Goal: Task Accomplishment & Management: Manage account settings

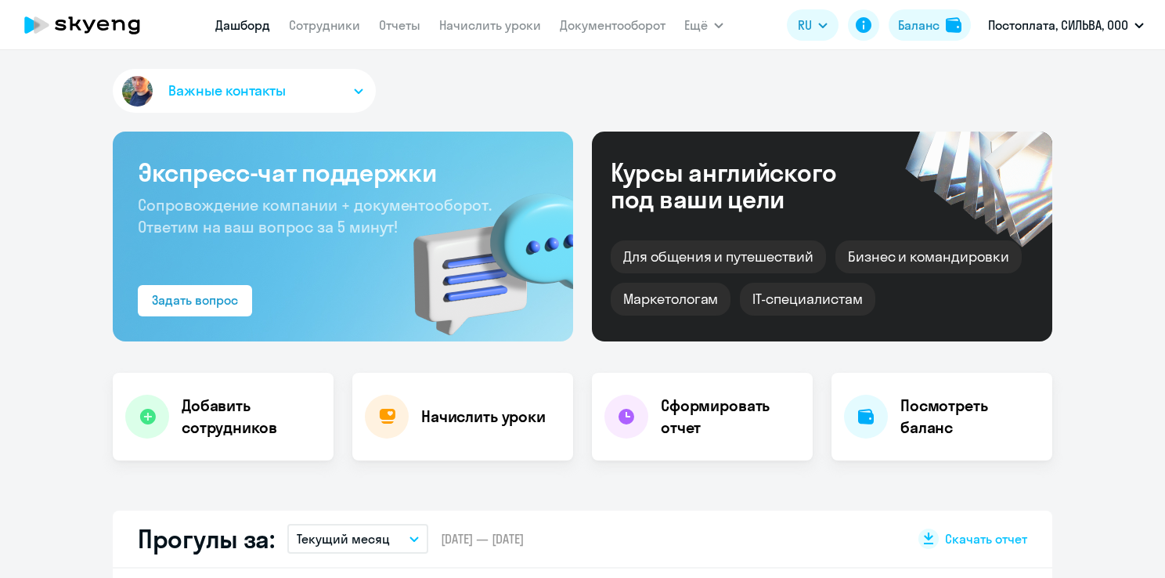
select select "30"
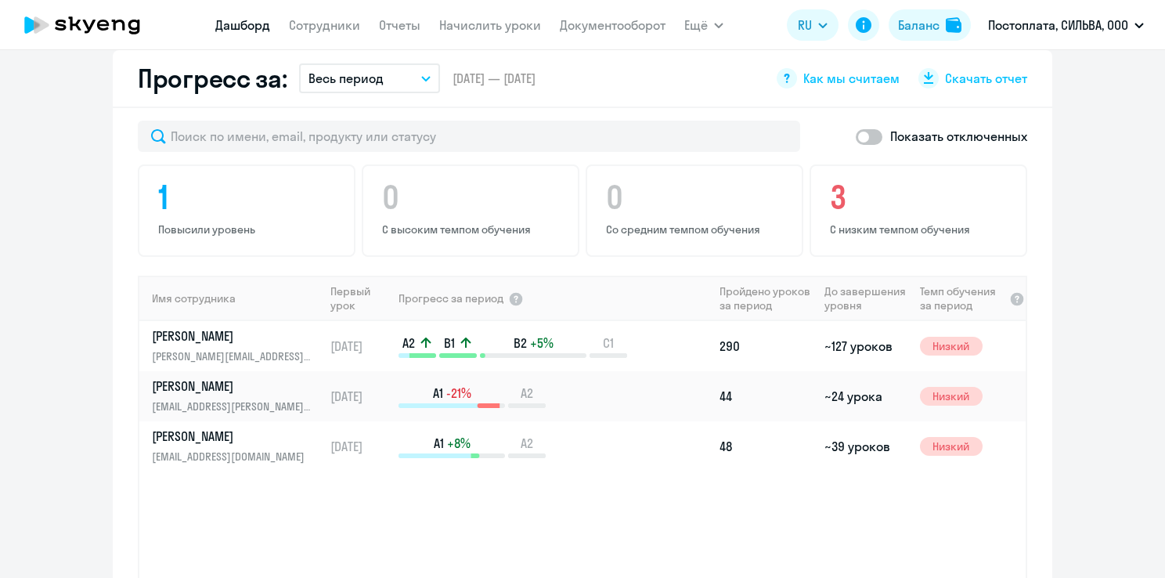
scroll to position [940, 0]
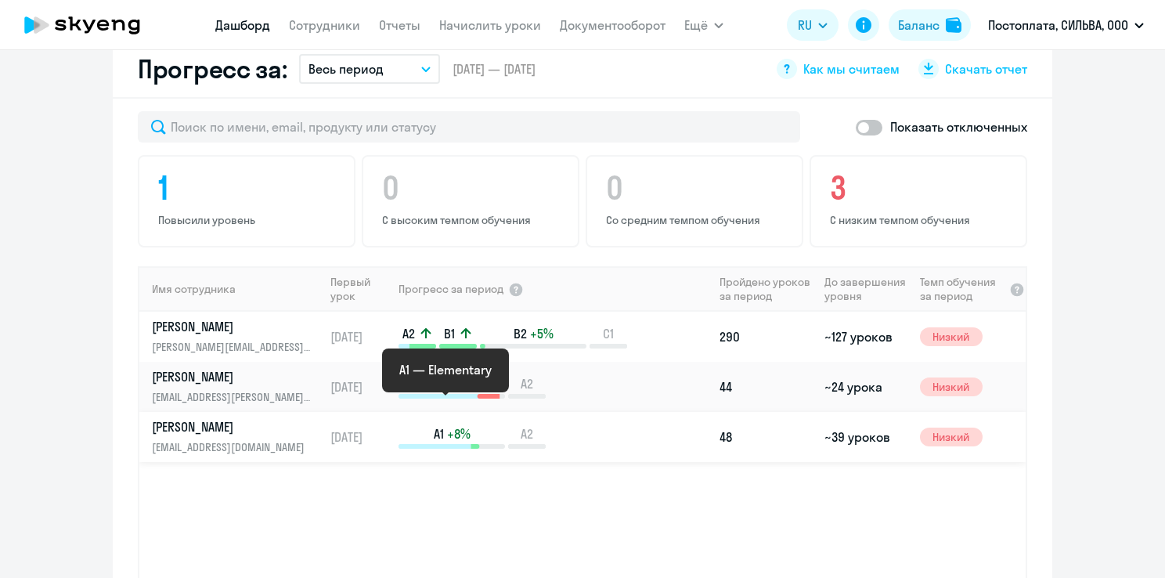
click at [461, 425] on span "+8%" at bounding box center [458, 433] width 23 height 17
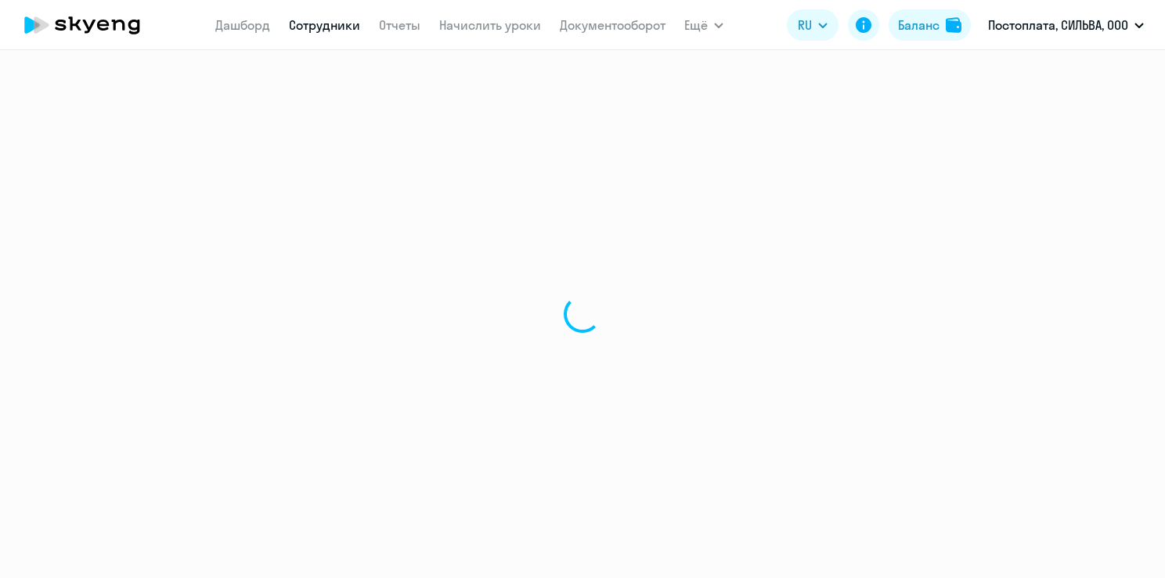
select select "english"
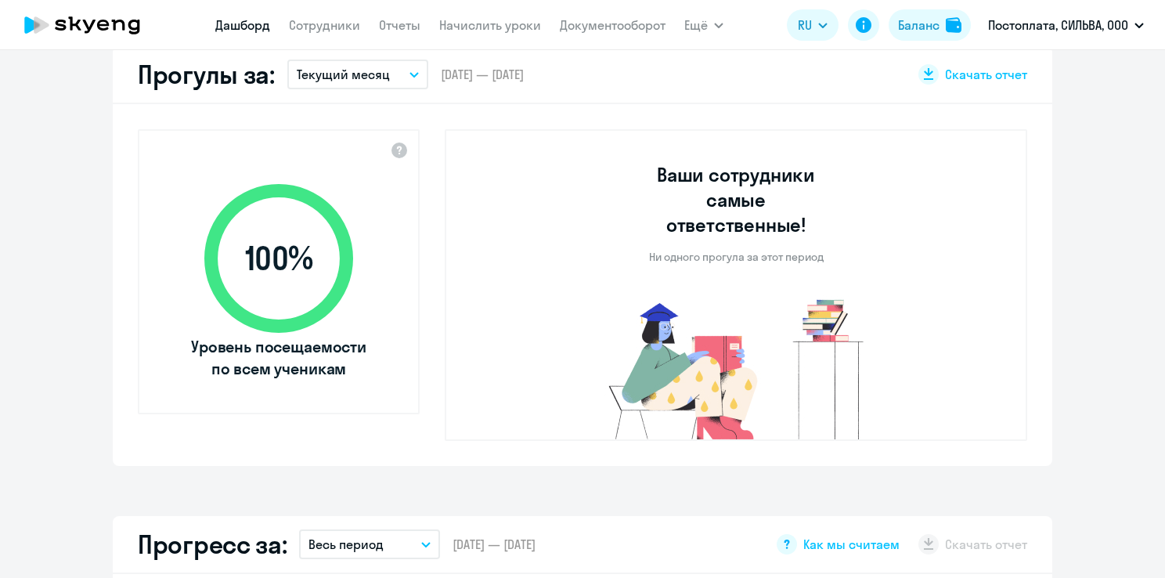
select select "30"
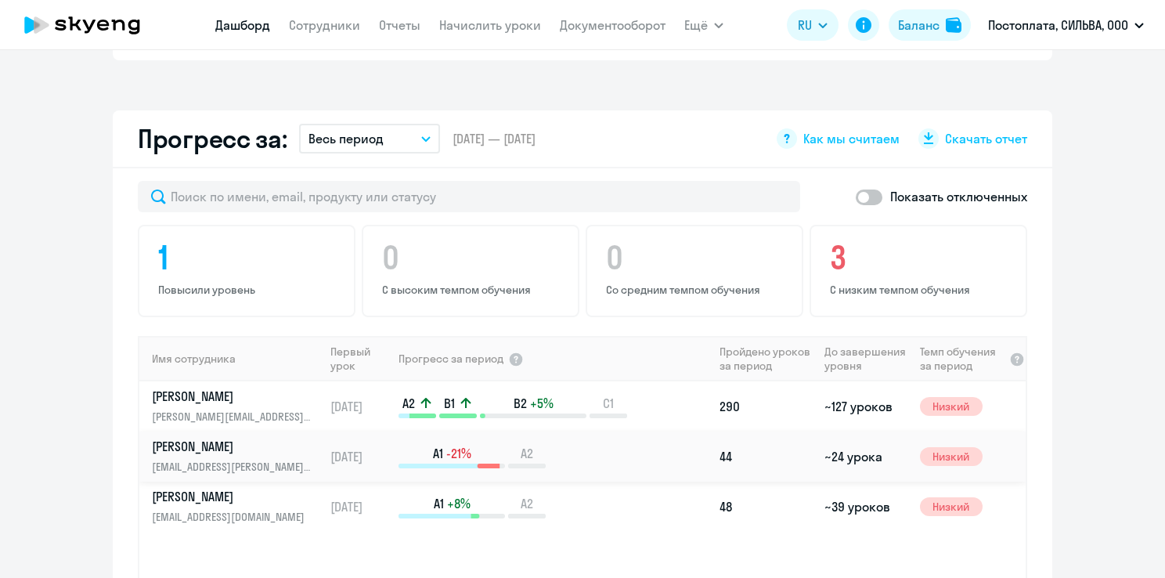
scroll to position [940, 0]
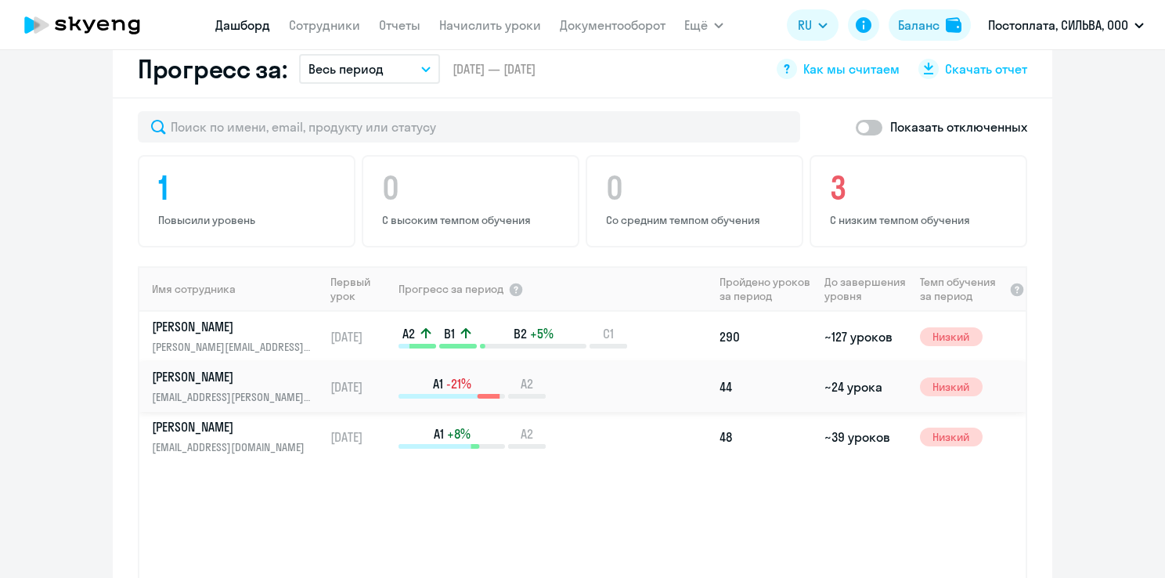
click at [409, 362] on td "A1 -21% A2" at bounding box center [555, 387] width 316 height 50
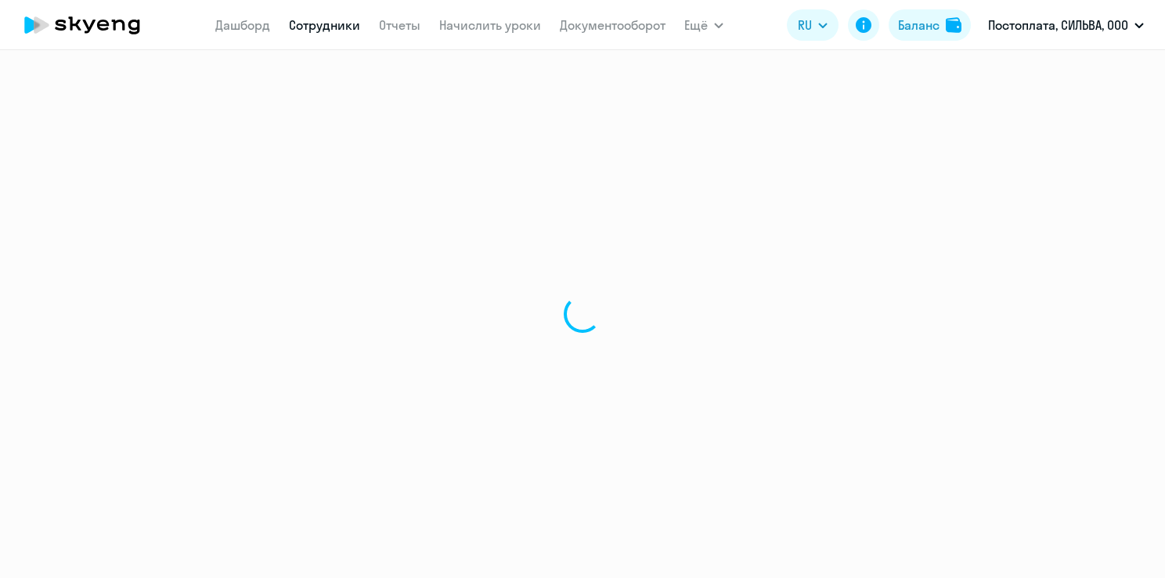
select select "english"
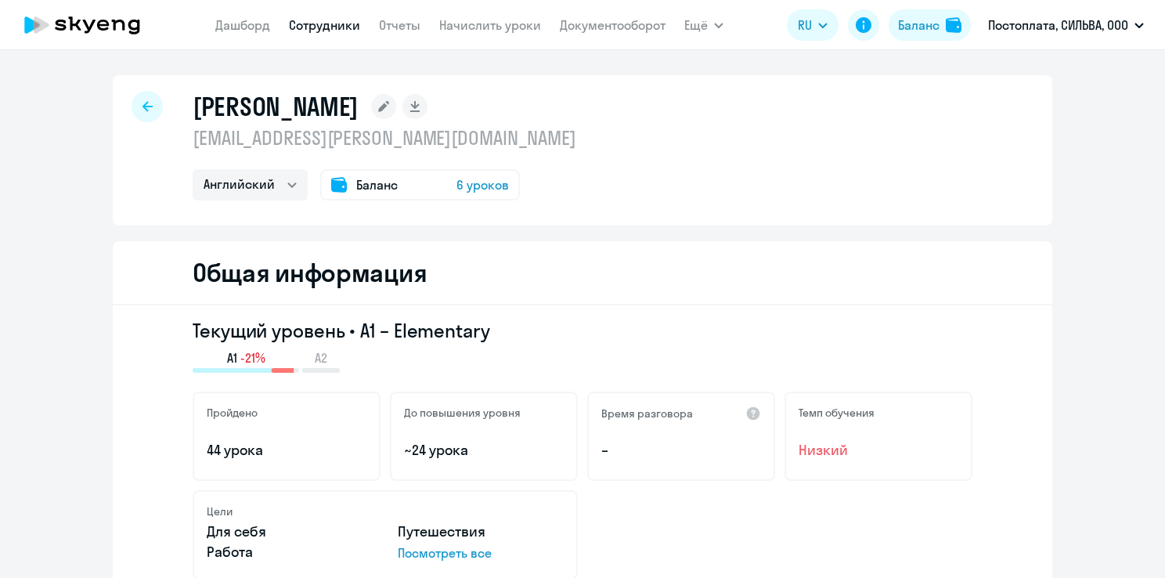
click at [133, 105] on div at bounding box center [147, 106] width 31 height 31
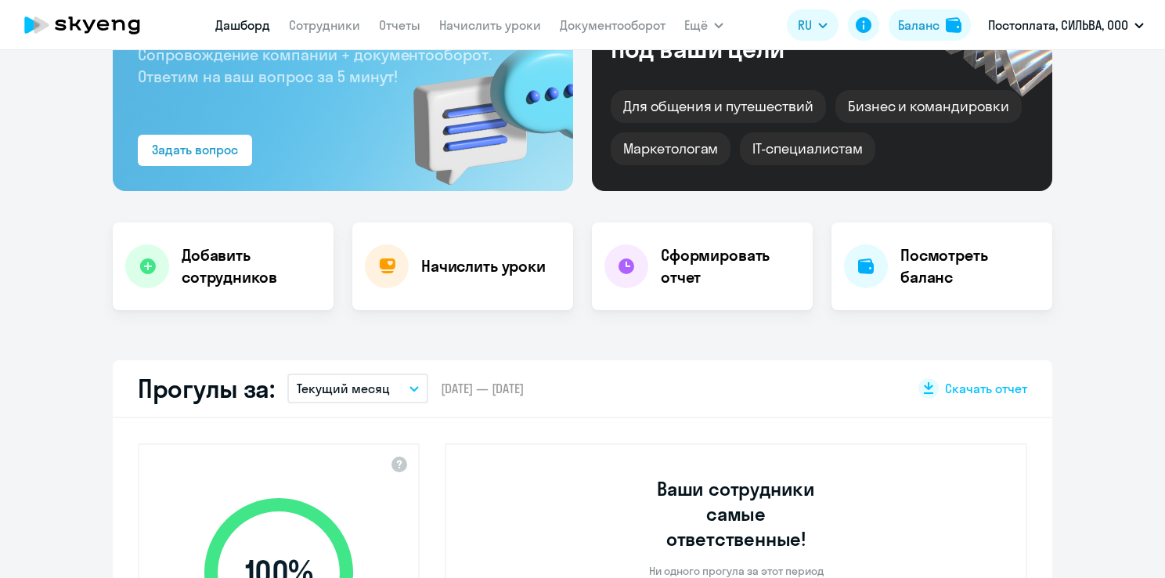
scroll to position [313, 0]
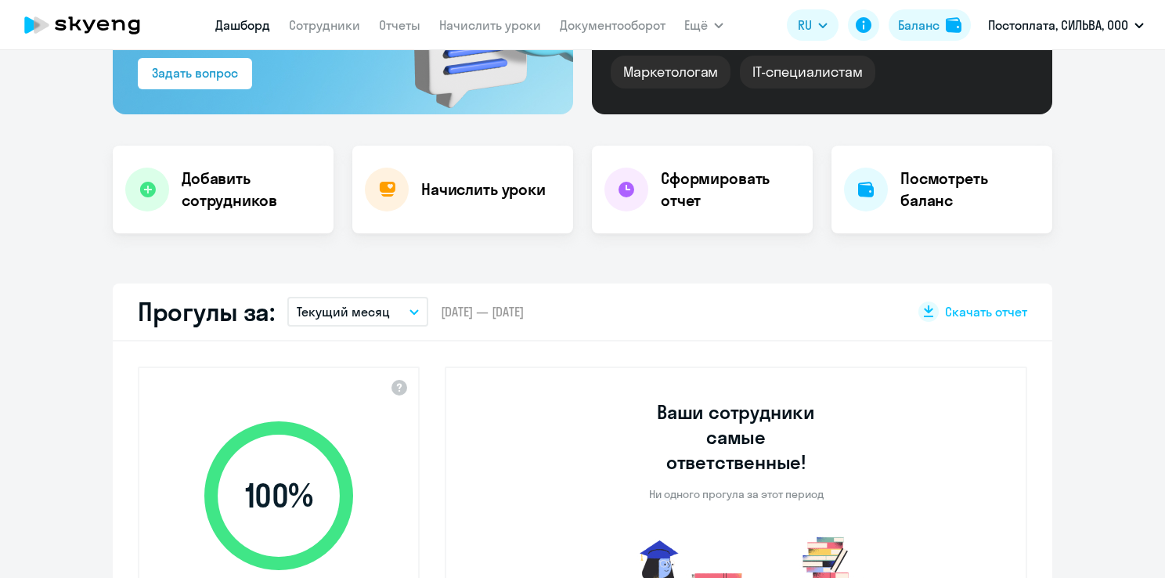
select select "30"
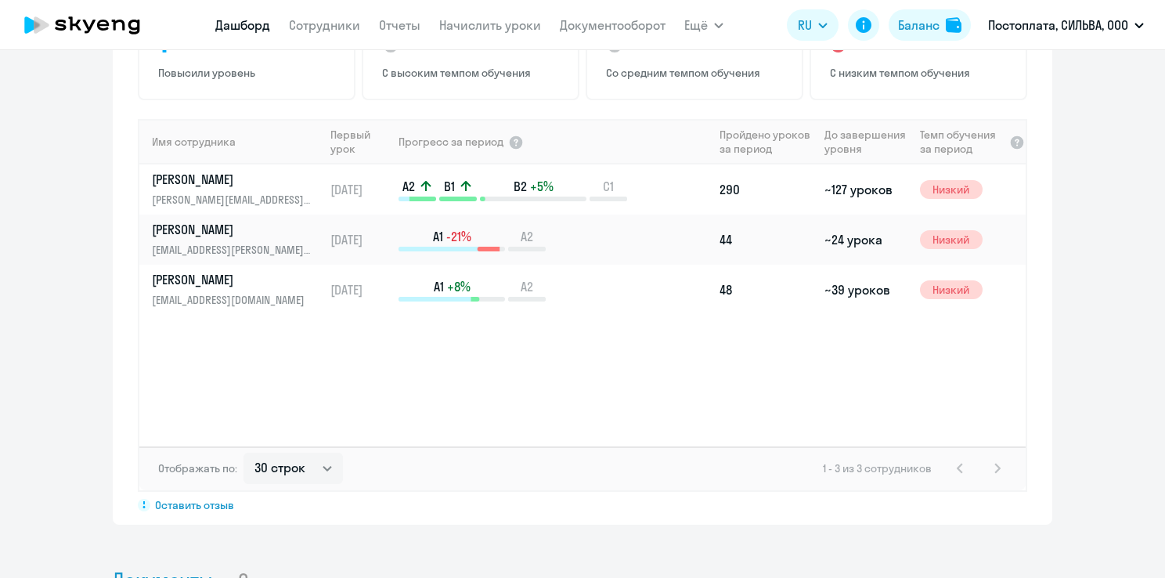
scroll to position [1096, 0]
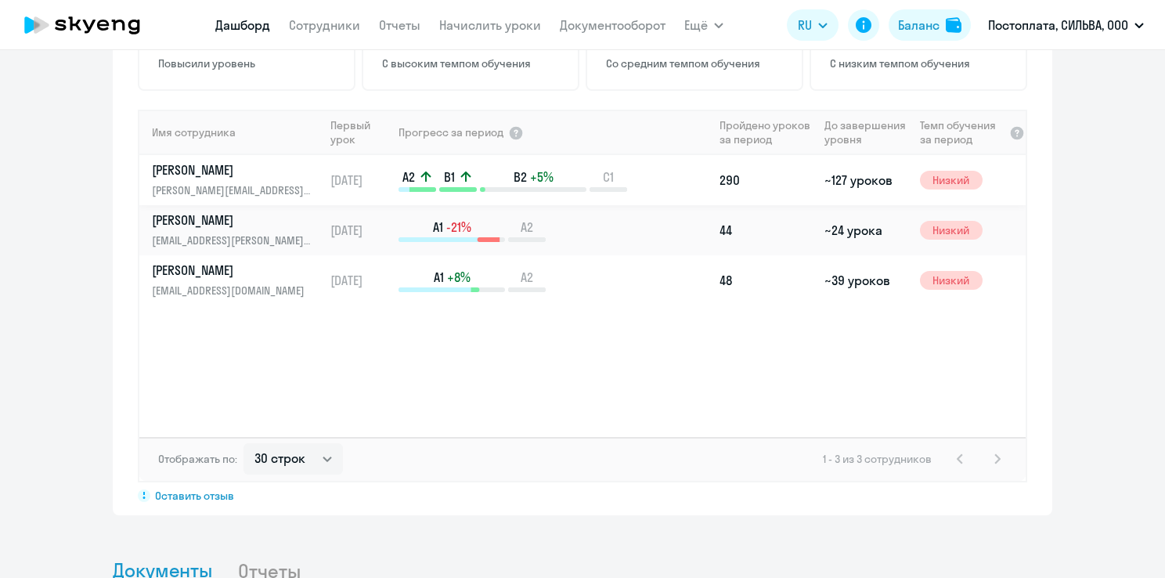
click at [470, 168] on p "B1" at bounding box center [458, 176] width 38 height 17
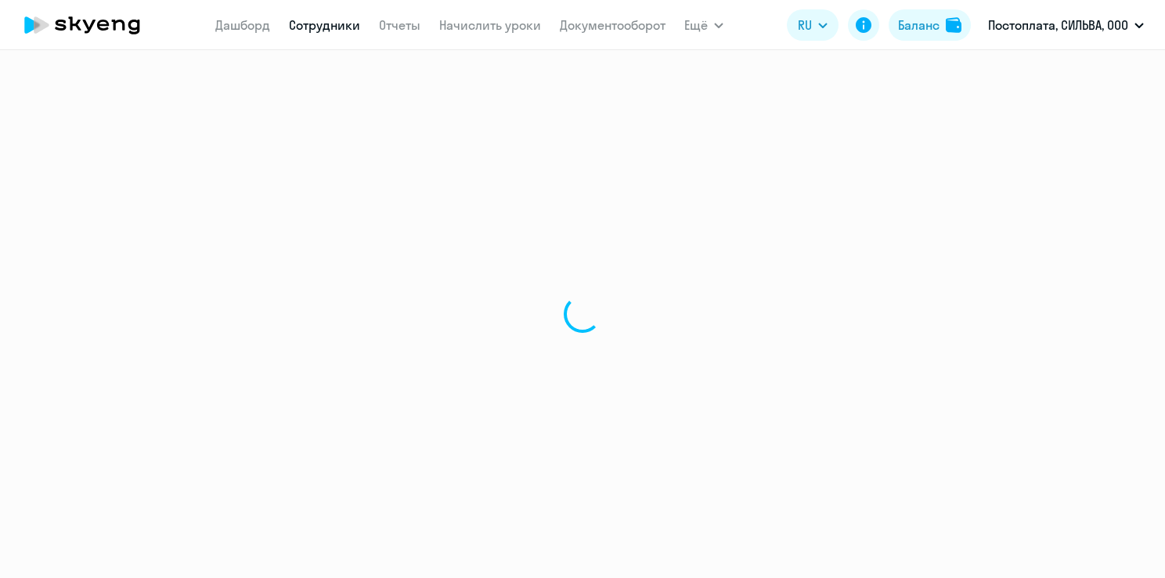
select select "english"
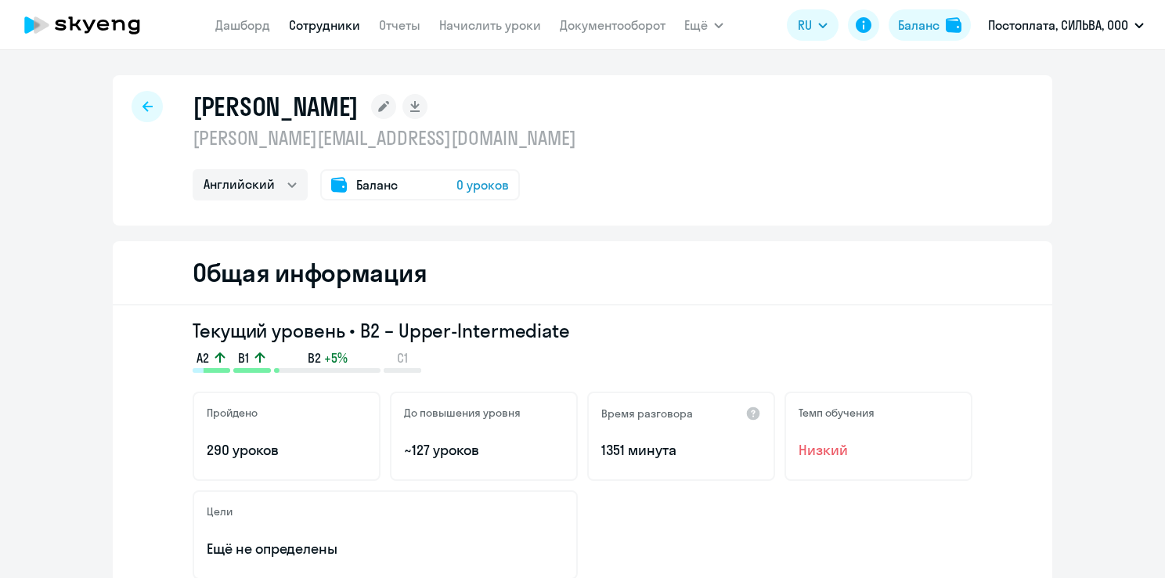
click at [147, 104] on div at bounding box center [147, 106] width 31 height 31
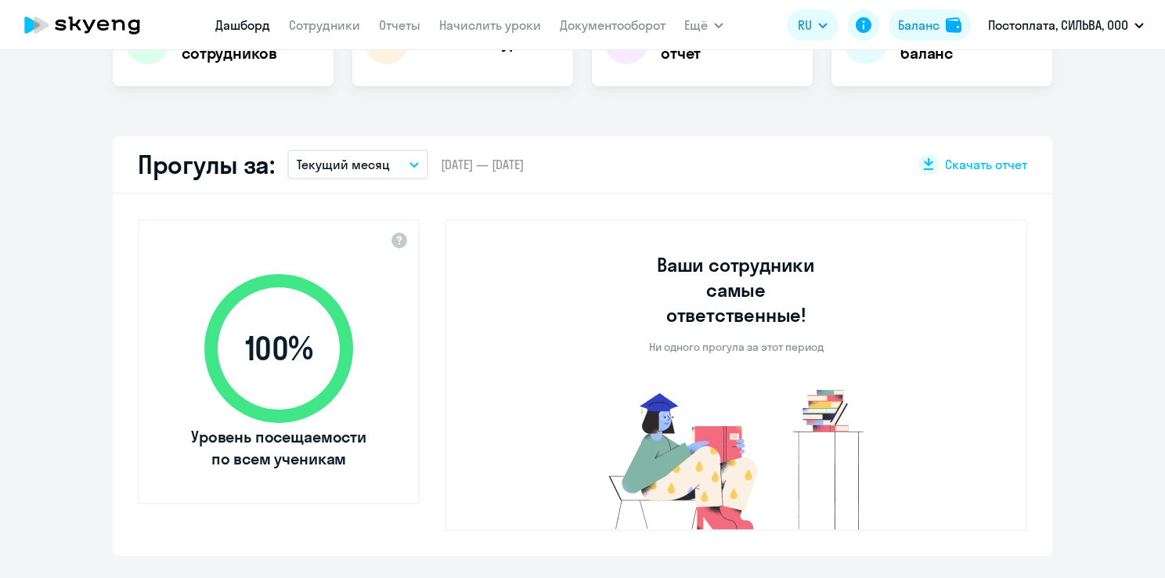
scroll to position [470, 0]
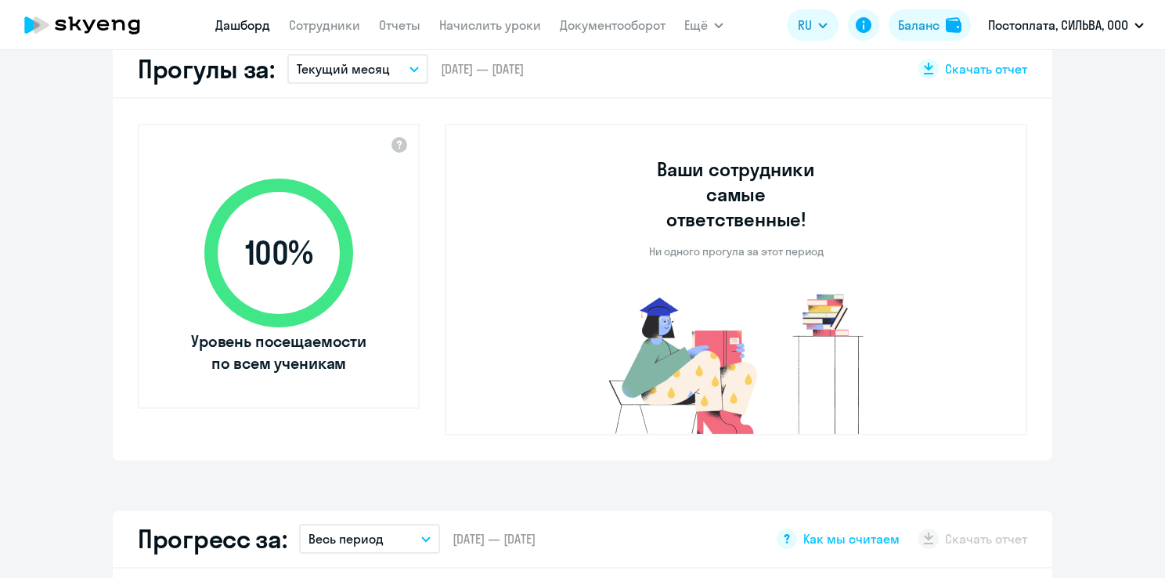
select select "30"
click at [409, 69] on icon "button" at bounding box center [413, 69] width 9 height 5
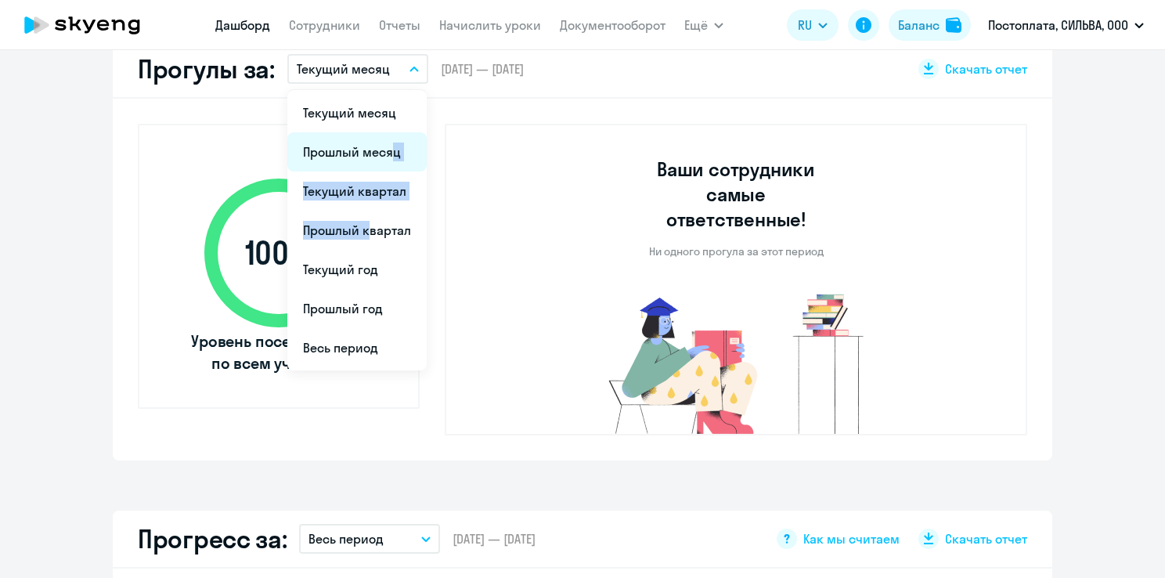
drag, startPoint x: 357, startPoint y: 227, endPoint x: 374, endPoint y: 153, distance: 75.6
click at [374, 153] on ul "Текущий месяц Прошлый месяц Текущий квартал [GEOGRAPHIC_DATA] квартал [GEOGRAPH…" at bounding box center [356, 230] width 139 height 280
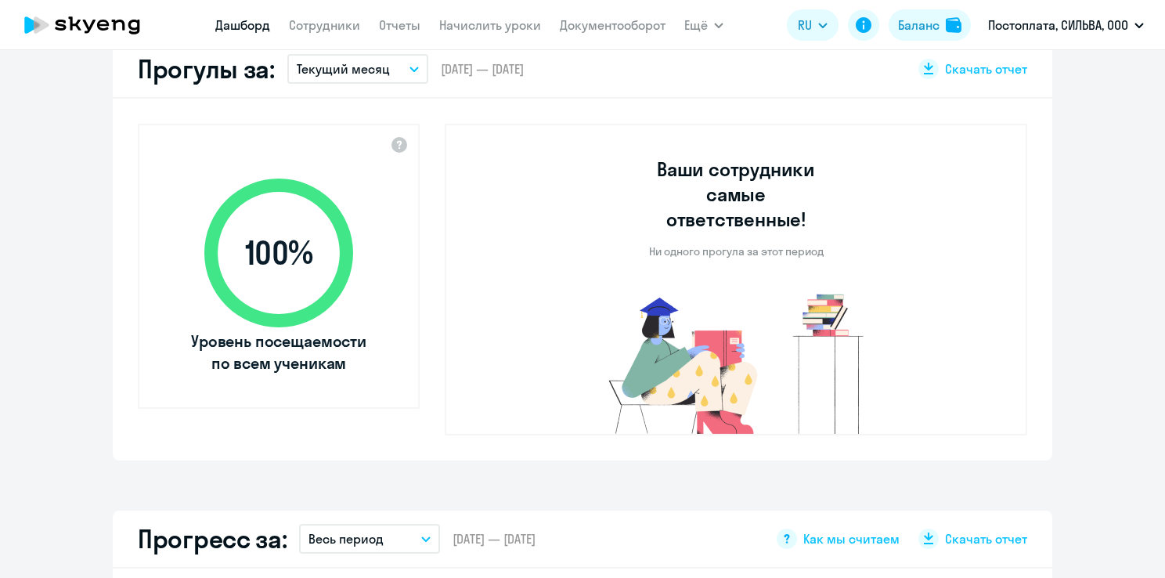
click at [407, 62] on button "Текущий месяц" at bounding box center [357, 69] width 141 height 30
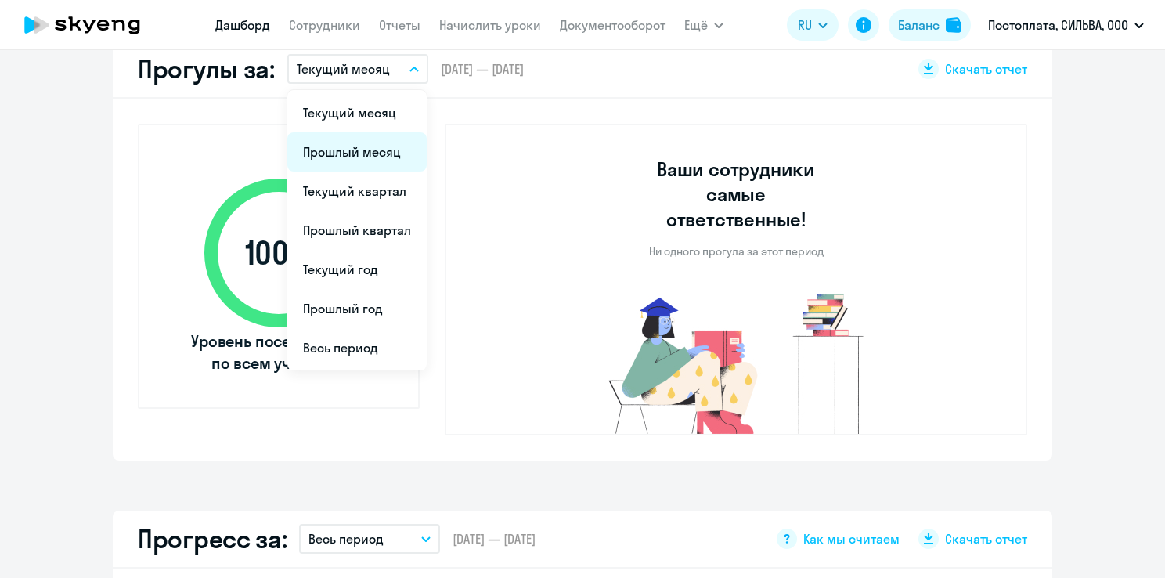
click at [363, 152] on li "Прошлый месяц" at bounding box center [356, 151] width 139 height 39
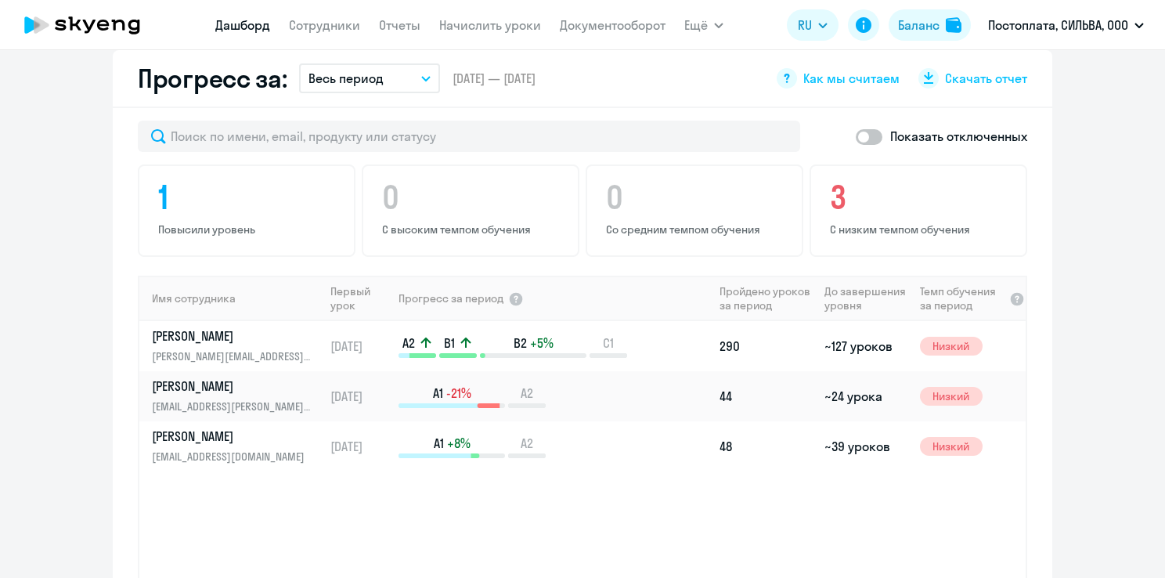
scroll to position [940, 0]
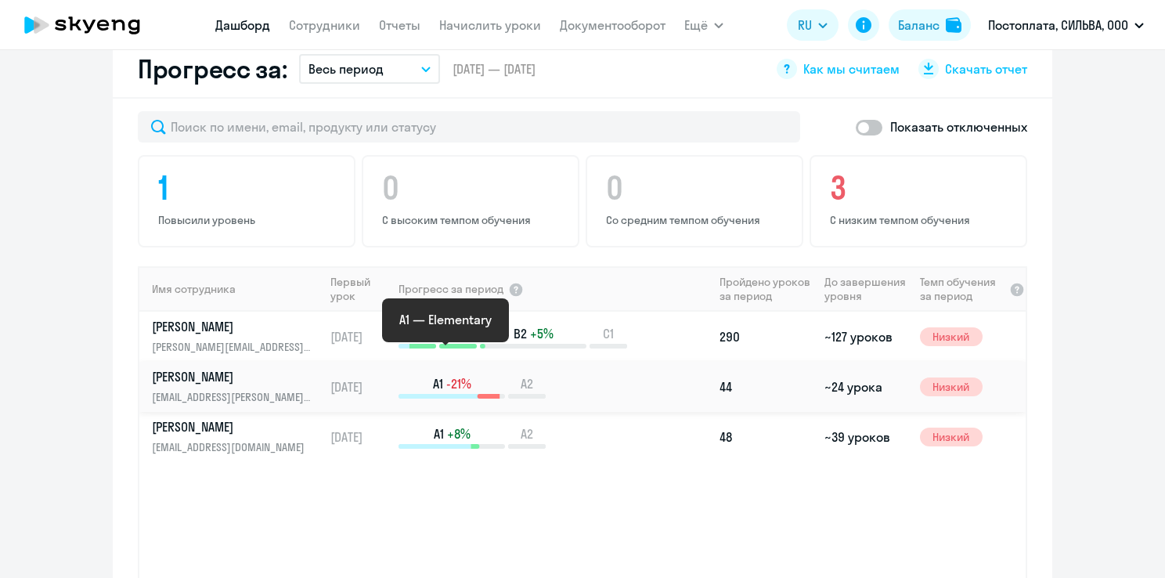
click at [470, 375] on div "A1 -21%" at bounding box center [452, 386] width 106 height 23
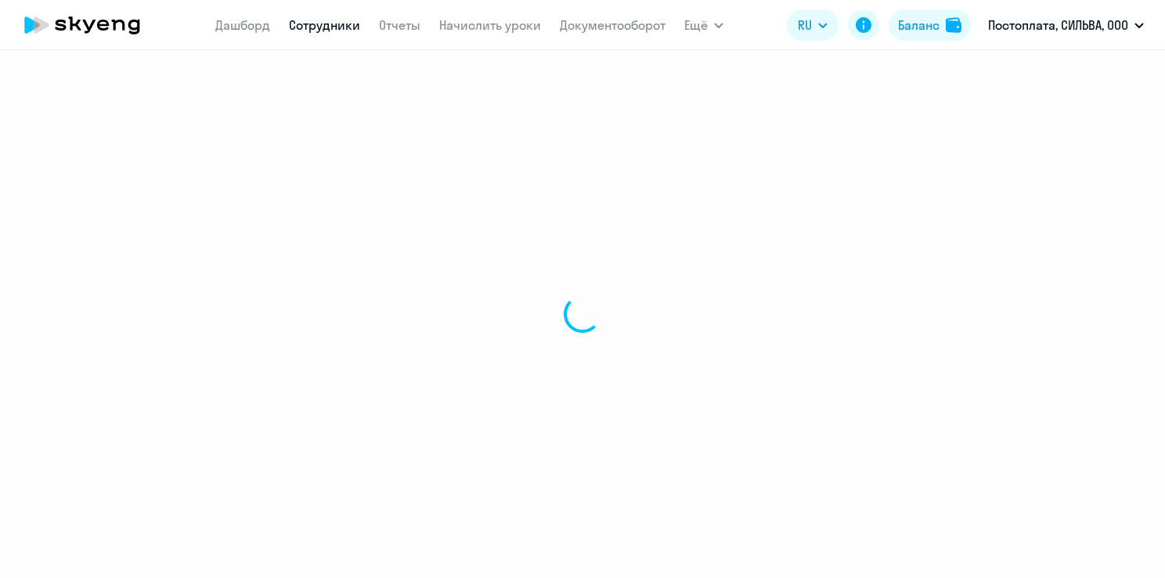
select select "english"
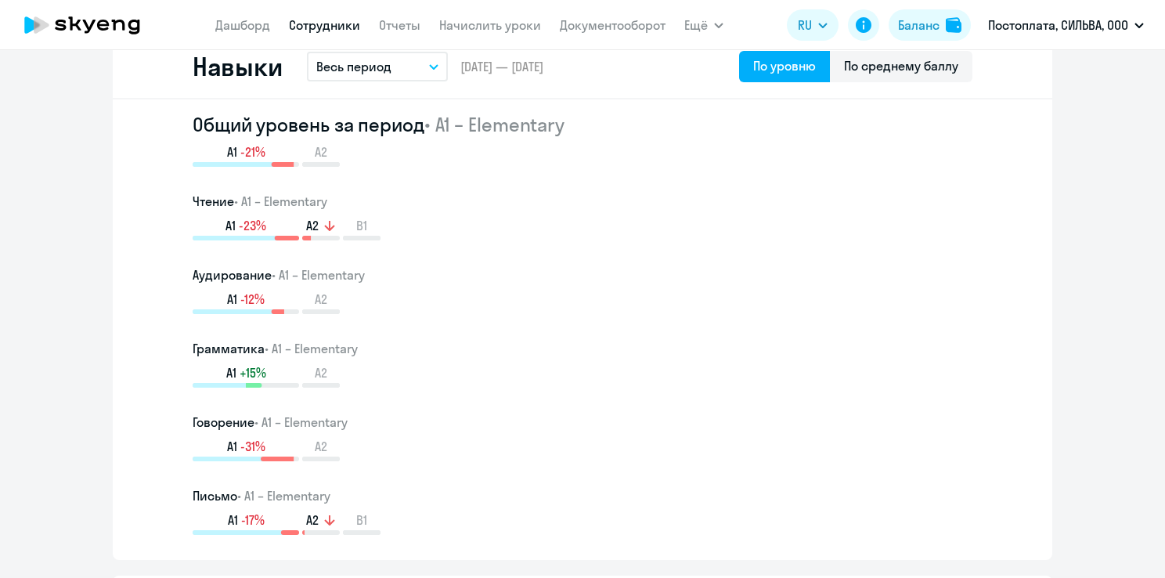
scroll to position [772, 0]
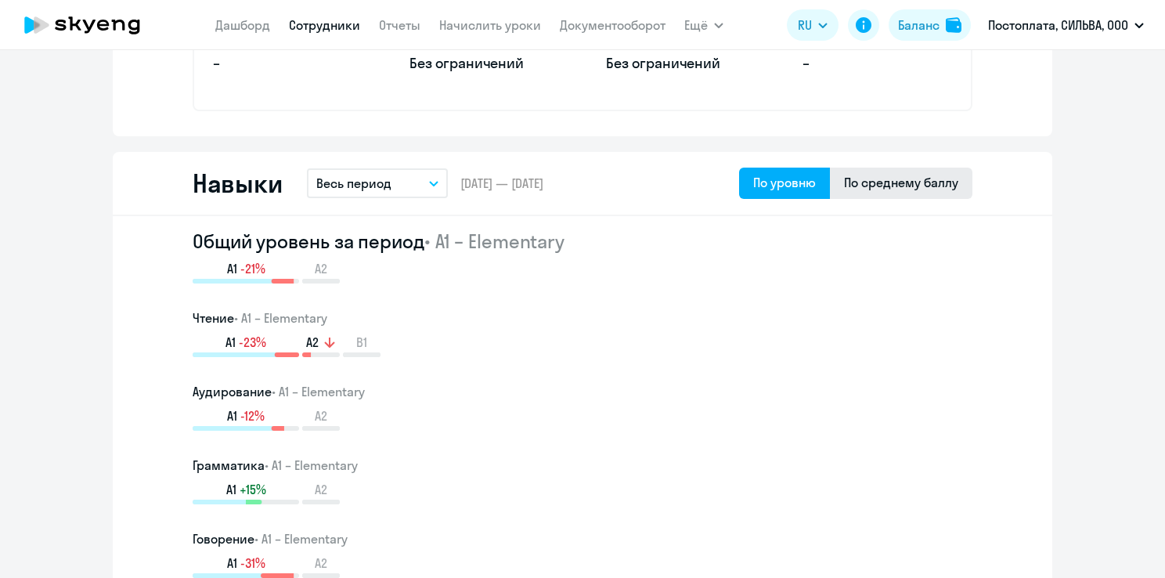
click at [909, 191] on div "По среднему баллу" at bounding box center [901, 183] width 142 height 31
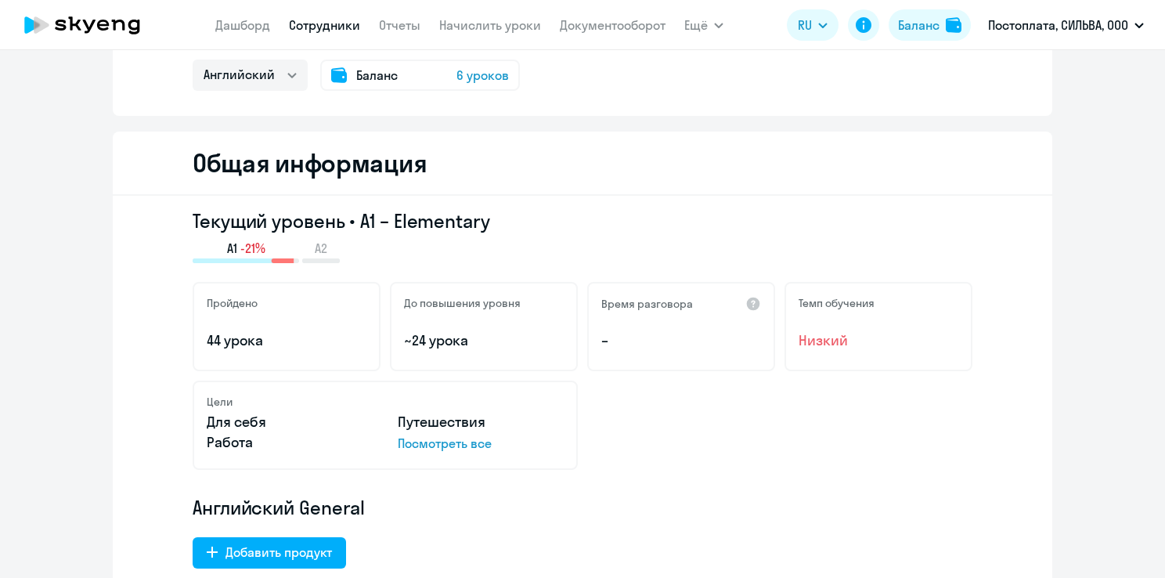
scroll to position [67, 0]
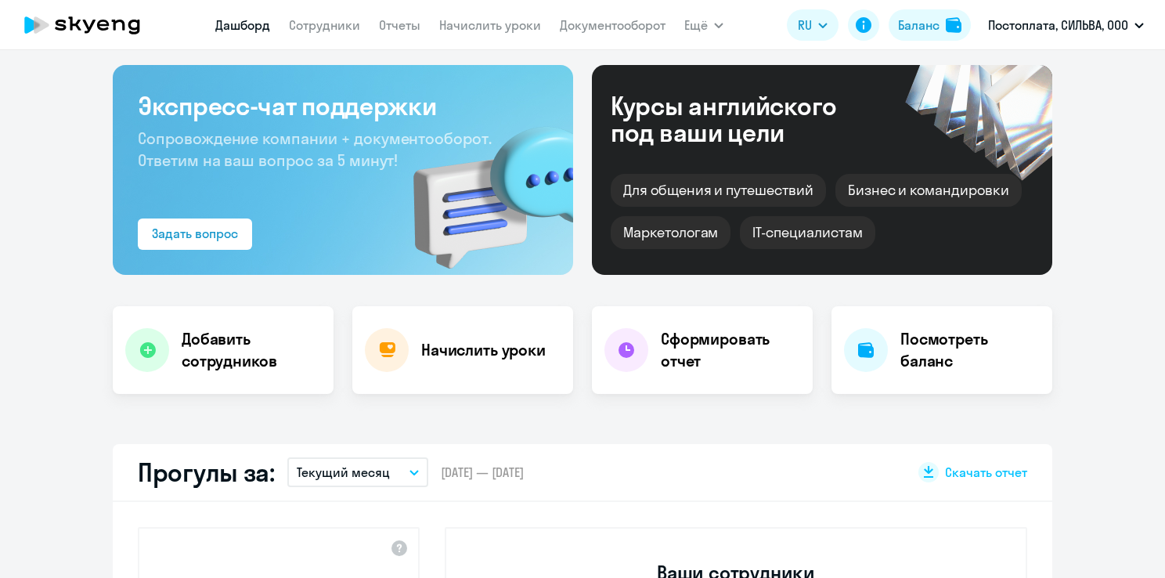
select select "30"
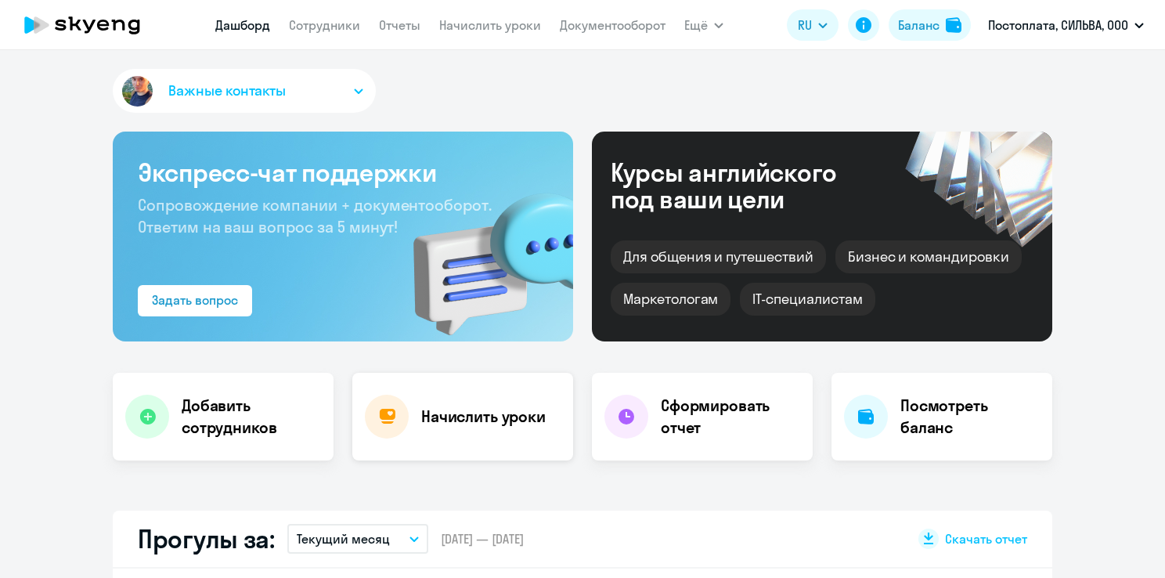
click at [447, 415] on h4 "Начислить уроки" at bounding box center [483, 417] width 124 height 22
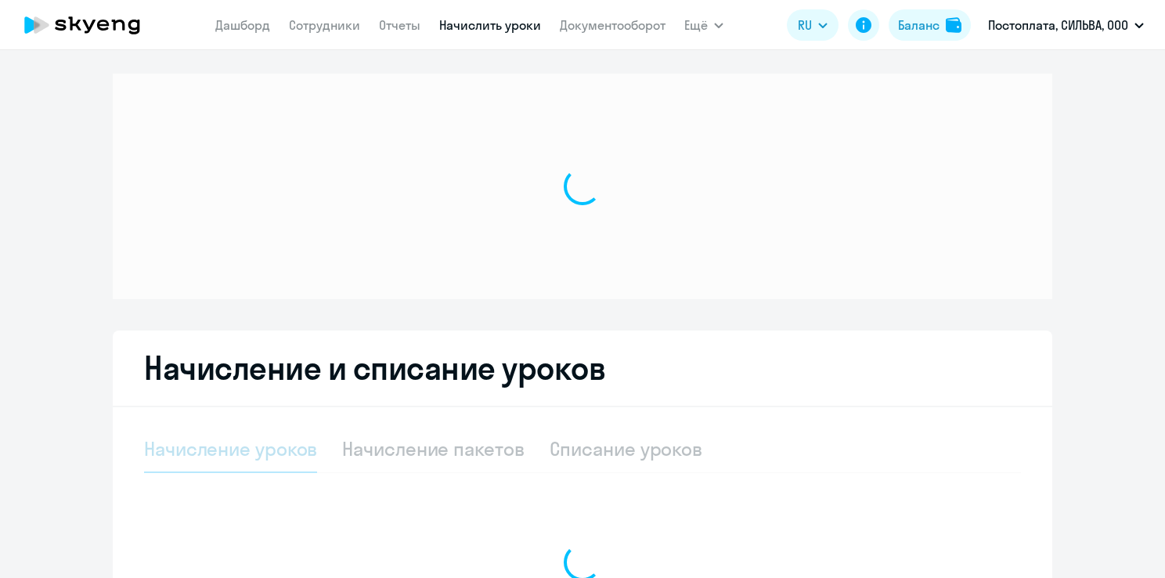
select select "10"
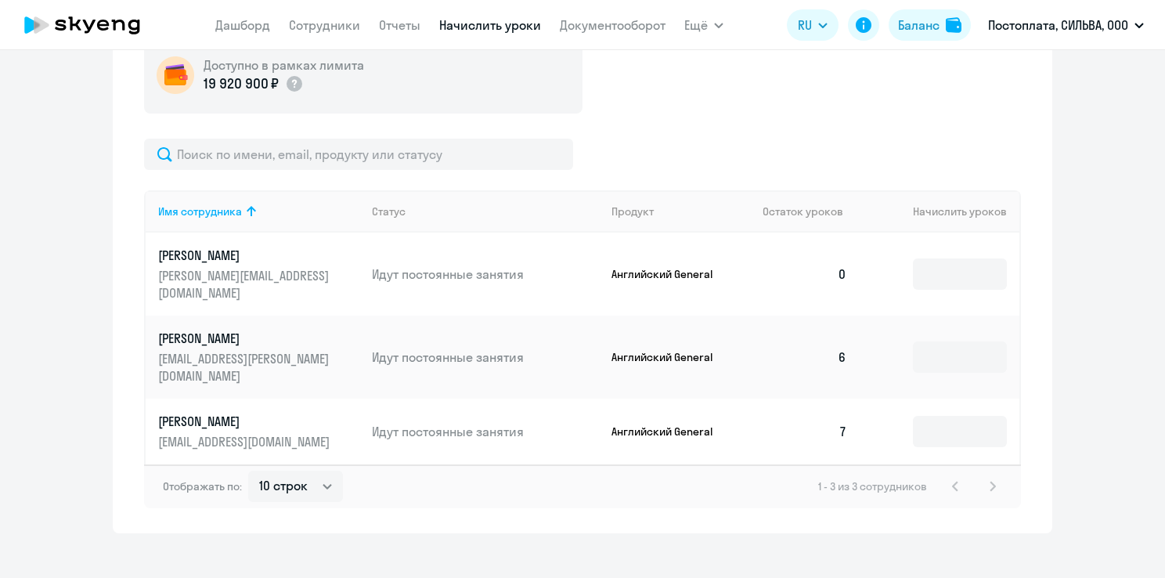
scroll to position [595, 0]
click at [964, 262] on input at bounding box center [960, 273] width 94 height 31
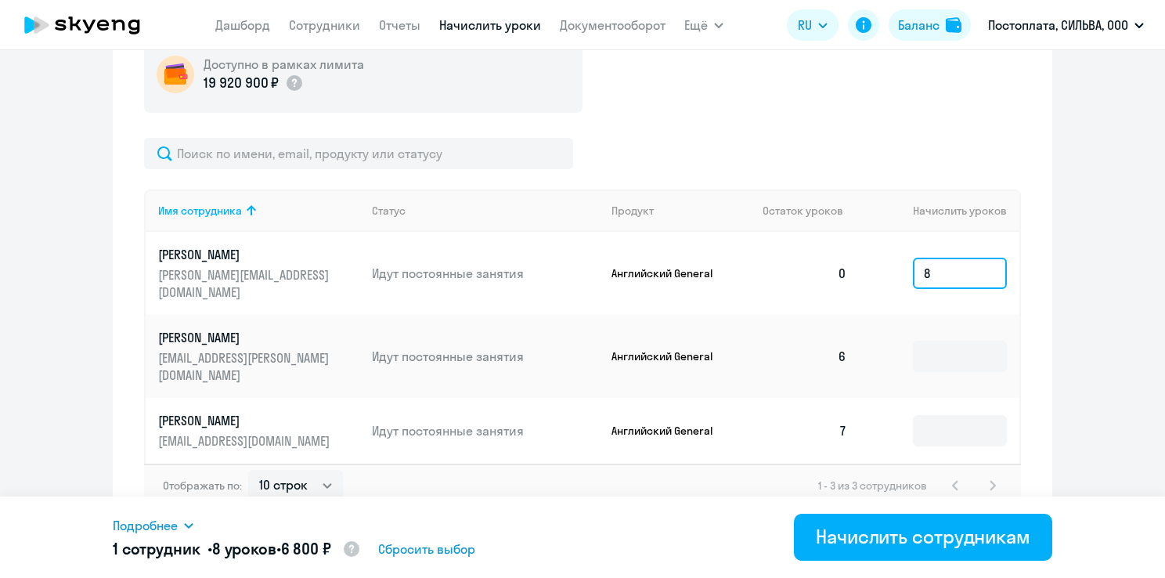
type input "8"
drag, startPoint x: 964, startPoint y: 262, endPoint x: 866, endPoint y: 301, distance: 105.4
click at [866, 301] on td "8" at bounding box center [940, 273] width 160 height 83
drag, startPoint x: 861, startPoint y: 288, endPoint x: 836, endPoint y: 308, distance: 32.3
click at [860, 290] on td "8" at bounding box center [940, 273] width 160 height 83
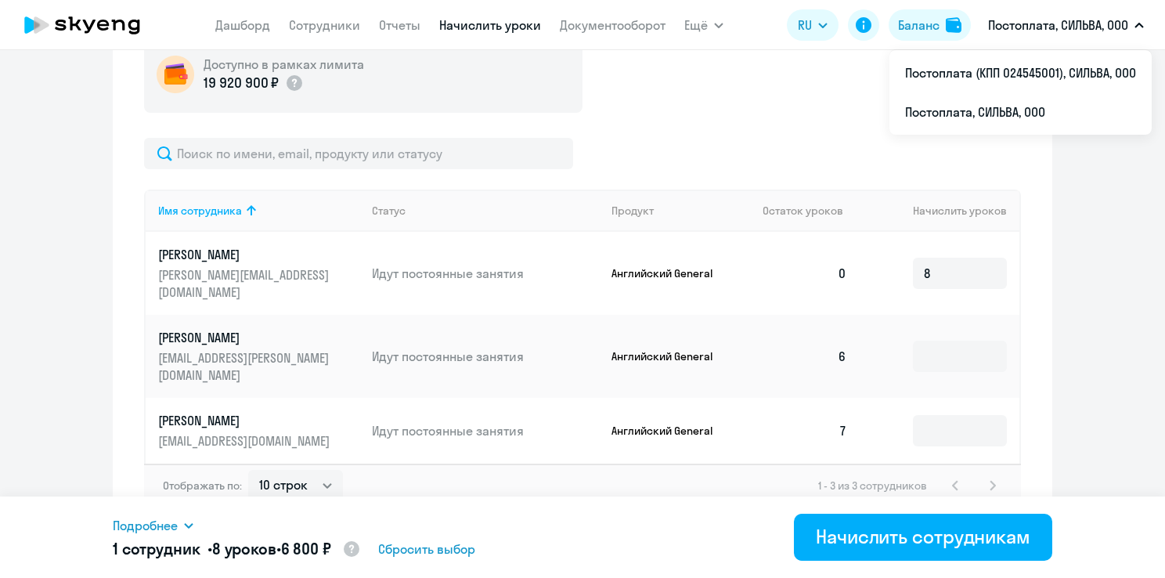
click at [1108, 342] on ng-component "Рекомендуем создать шаблон автоначислений Уроки больше не придётся начислять вр…" at bounding box center [582, 6] width 1165 height 1054
click at [936, 349] on input at bounding box center [960, 356] width 94 height 31
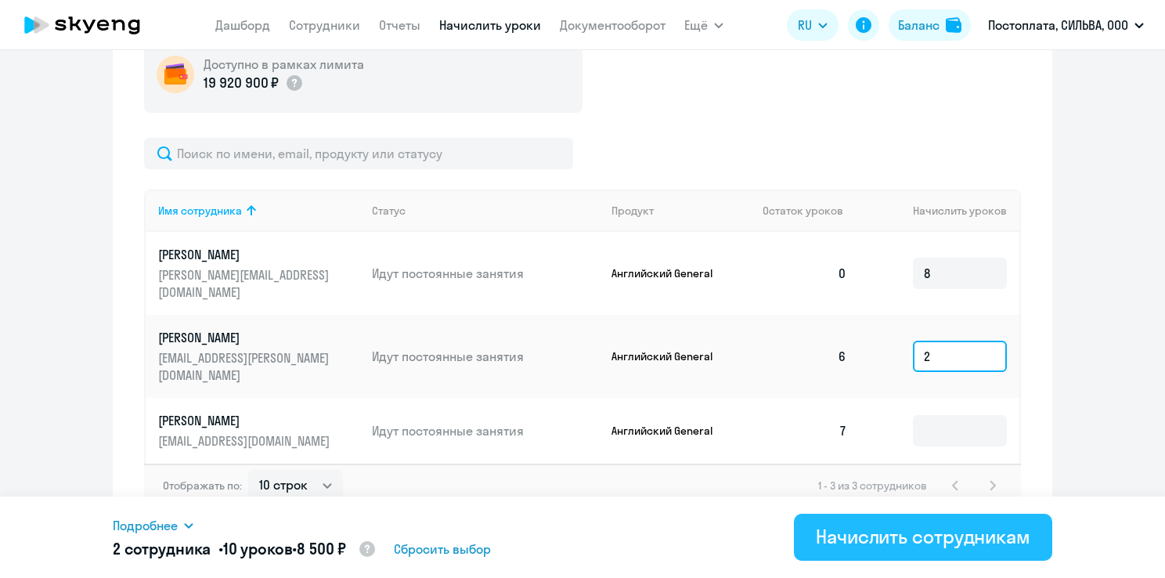
type input "2"
click at [954, 536] on div "Начислить сотрудникам" at bounding box center [923, 536] width 215 height 25
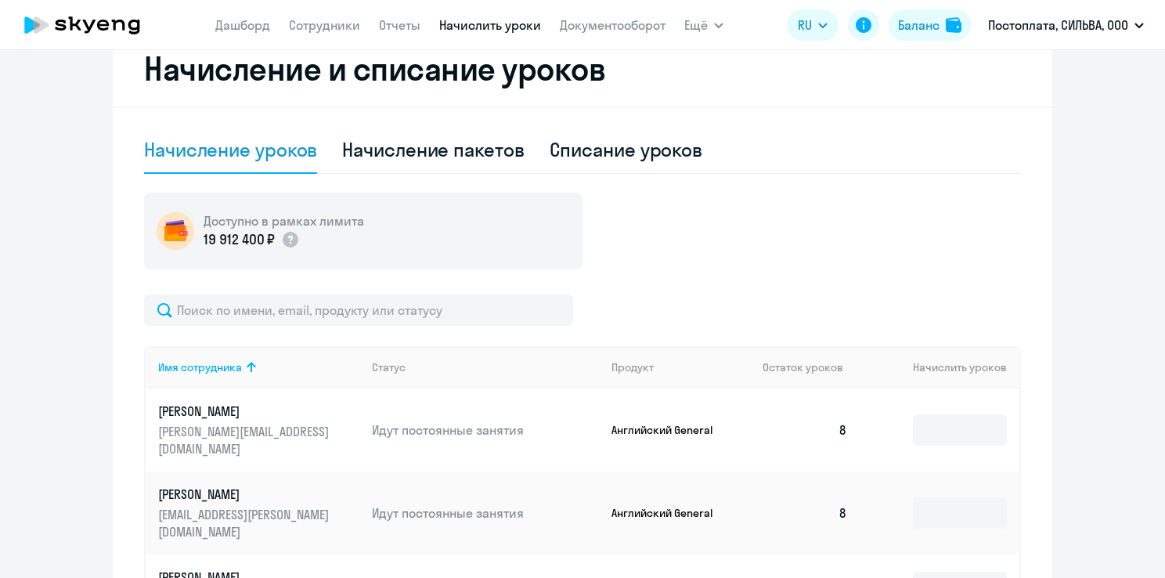
scroll to position [360, 0]
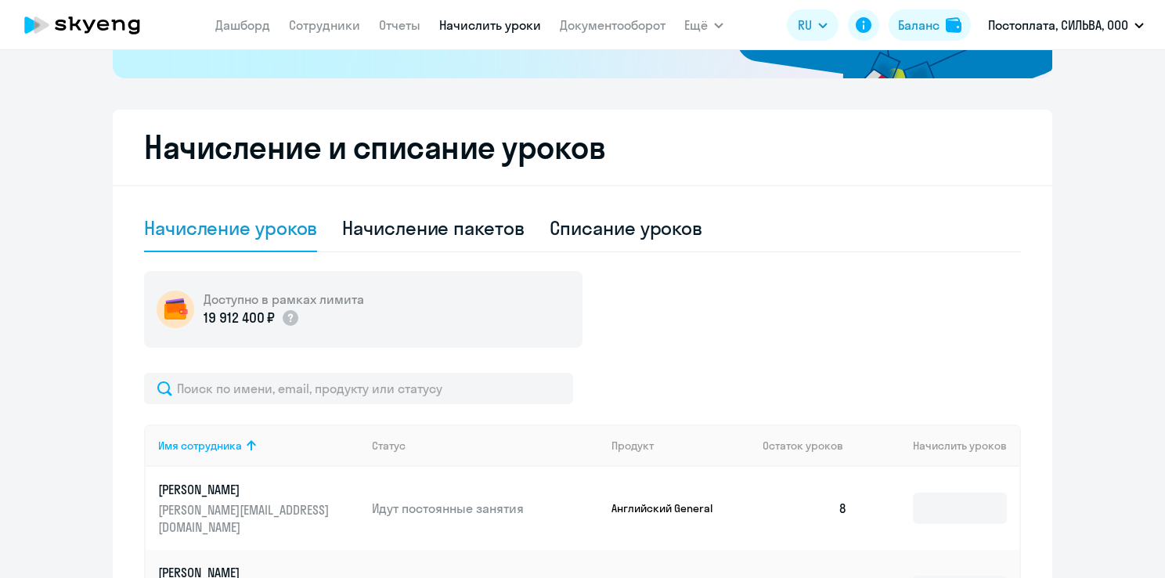
click at [1099, 289] on ng-component "Рекомендуем создать шаблон автоначислений Уроки больше не придётся начислять вр…" at bounding box center [582, 240] width 1165 height 1054
